Goal: Check status: Check status

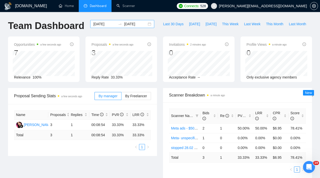
click at [110, 24] on input "[DATE]" at bounding box center [104, 24] width 23 height 6
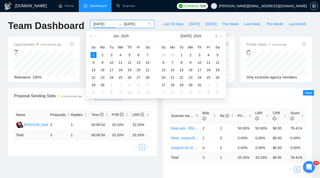
click at [217, 35] on button "button" at bounding box center [216, 36] width 6 height 10
type input "[DATE]"
click at [173, 87] on div "25" at bounding box center [173, 85] width 6 height 6
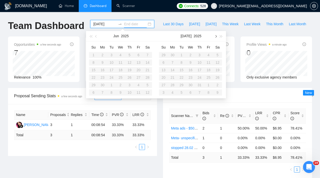
click at [215, 35] on button "button" at bounding box center [216, 36] width 6 height 10
click at [173, 92] on div "1" at bounding box center [173, 93] width 6 height 6
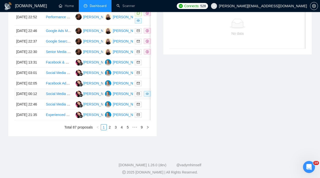
scroll to position [225, 0]
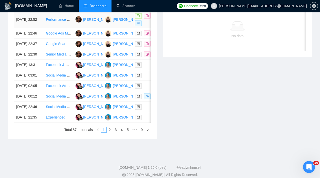
click at [129, 26] on td "[PERSON_NAME]" at bounding box center [118, 19] width 30 height 17
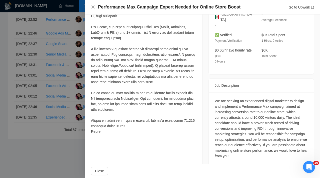
scroll to position [149, 0]
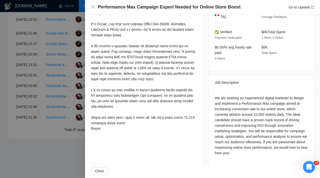
click at [66, 110] on div at bounding box center [160, 89] width 320 height 178
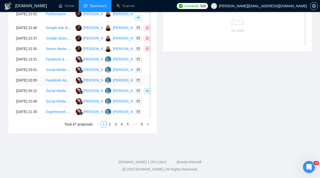
scroll to position [239, 0]
click at [108, 54] on td "[PERSON_NAME]" at bounding box center [118, 49] width 30 height 11
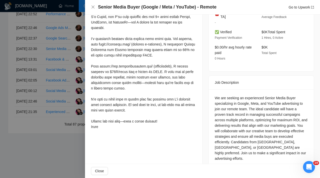
click at [58, 108] on div at bounding box center [160, 89] width 320 height 178
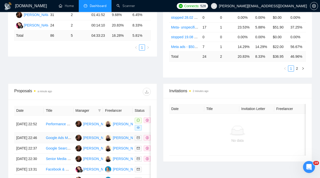
scroll to position [125, 0]
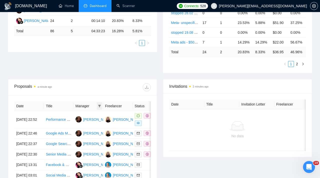
click at [98, 105] on icon "filter" at bounding box center [99, 106] width 3 height 3
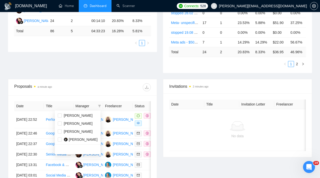
click at [84, 95] on div "Proposals a minute ago" at bounding box center [82, 87] width 137 height 16
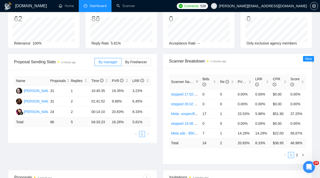
scroll to position [1, 0]
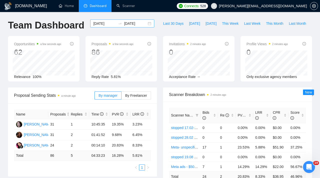
click at [139, 23] on input "[DATE]" at bounding box center [135, 24] width 23 height 6
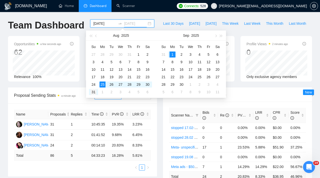
type input "[DATE]"
click at [93, 91] on div "31" at bounding box center [94, 92] width 6 height 6
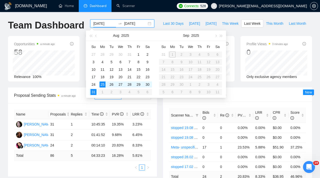
click at [104, 92] on table "Su Mo Tu We Th Fr Sa 27 28 29 30 31 1 2 3 4 5 6 7 8 9 10 11 12 13 14 15 16 17 1…" at bounding box center [120, 69] width 63 height 53
type input "[DATE]"
click at [139, 23] on input "[DATE]" at bounding box center [135, 24] width 23 height 6
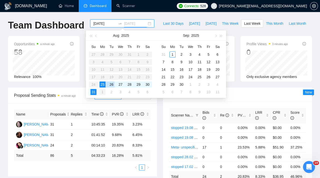
type input "[DATE]"
click at [103, 92] on div "1" at bounding box center [103, 92] width 6 height 6
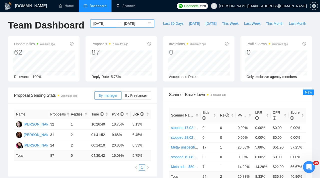
click at [109, 24] on input "[DATE]" at bounding box center [104, 24] width 23 height 6
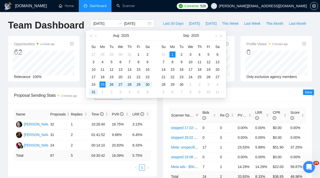
click at [75, 90] on div "Proposal Sending Stats 2 minutes ago" at bounding box center [54, 95] width 81 height 14
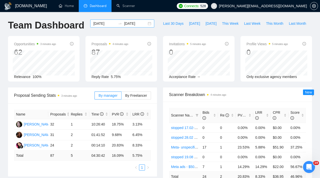
click at [105, 24] on input "[DATE]" at bounding box center [104, 24] width 23 height 6
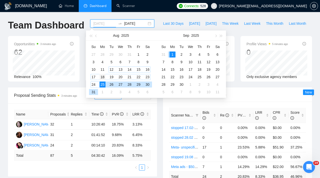
type input "[DATE]"
click at [103, 76] on div "18" at bounding box center [103, 77] width 6 height 6
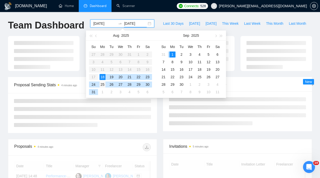
type input "[DATE]"
click at [103, 83] on div "25" at bounding box center [103, 85] width 6 height 6
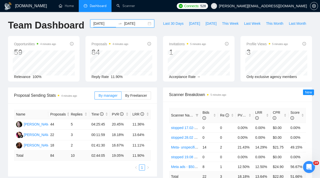
click at [110, 25] on input "[DATE]" at bounding box center [104, 24] width 23 height 6
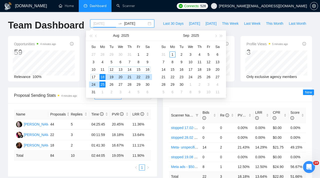
type input "[DATE]"
click at [102, 85] on div "25" at bounding box center [103, 85] width 6 height 6
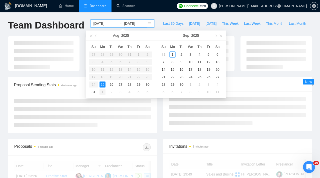
type input "[DATE]"
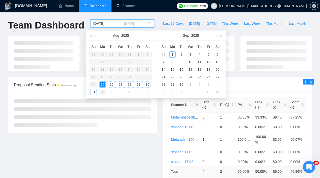
click at [104, 91] on div "1" at bounding box center [103, 92] width 6 height 6
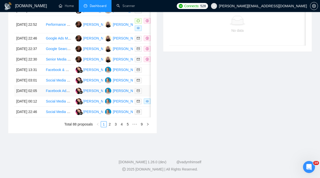
scroll to position [247, 0]
click at [110, 127] on link "2" at bounding box center [110, 125] width 6 height 6
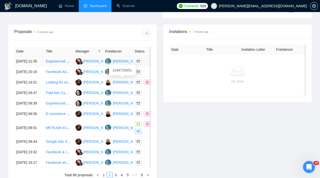
scroll to position [176, 0]
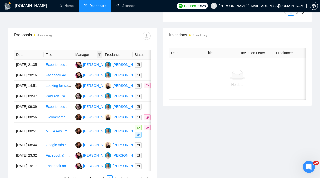
click at [99, 57] on span at bounding box center [99, 55] width 5 height 8
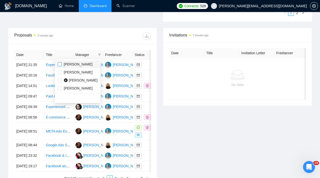
click at [61, 64] on input "checkbox" at bounding box center [60, 64] width 4 height 4
checkbox input "true"
click at [59, 89] on input "checkbox" at bounding box center [60, 88] width 4 height 4
checkbox input "true"
click at [81, 51] on th "Manager" at bounding box center [89, 55] width 30 height 10
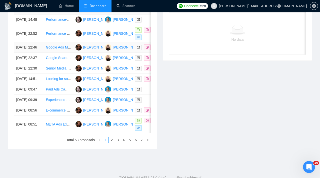
scroll to position [225, 0]
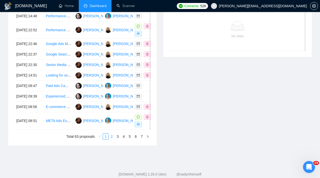
click at [113, 139] on link "2" at bounding box center [112, 137] width 6 height 6
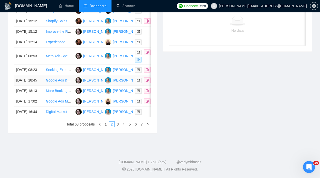
scroll to position [236, 0]
click at [118, 127] on link "3" at bounding box center [118, 125] width 6 height 6
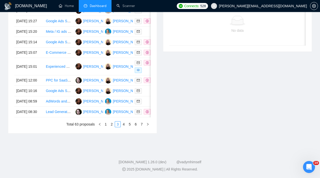
scroll to position [238, 0]
click at [124, 127] on link "4" at bounding box center [124, 125] width 6 height 6
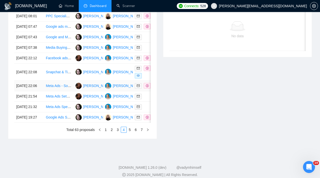
scroll to position [240, 0]
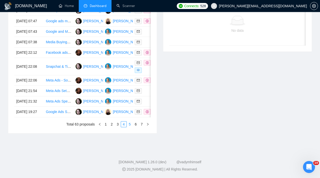
click at [129, 127] on link "5" at bounding box center [130, 125] width 6 height 6
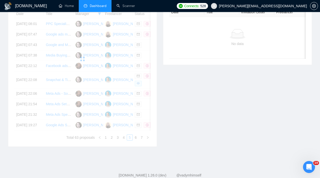
scroll to position [227, 0]
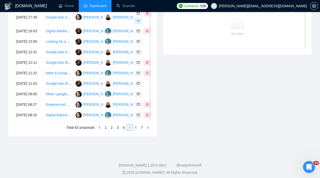
click at [135, 130] on link "6" at bounding box center [136, 128] width 6 height 6
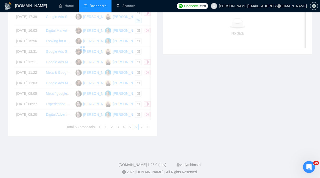
scroll to position [238, 0]
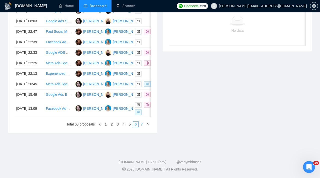
click at [143, 127] on link "7" at bounding box center [142, 125] width 6 height 6
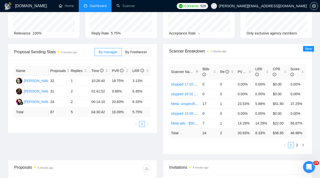
scroll to position [54, 0]
